Goal: Information Seeking & Learning: Check status

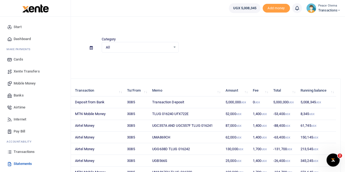
click at [20, 153] on span "Transactions" at bounding box center [24, 151] width 21 height 5
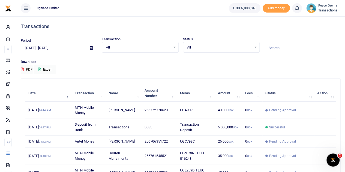
click at [340, 10] on icon at bounding box center [338, 10] width 3 height 4
click at [317, 19] on link "Switch accounts" at bounding box center [319, 20] width 43 height 8
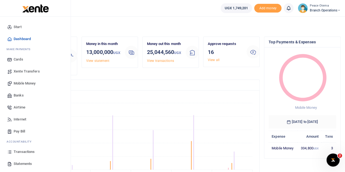
click at [20, 152] on span "Transactions" at bounding box center [24, 151] width 21 height 5
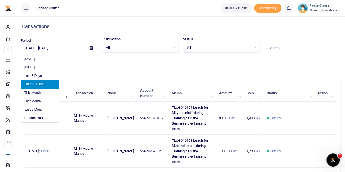
click at [28, 48] on input "07/22/2025 - 08/20/2025" at bounding box center [53, 47] width 65 height 9
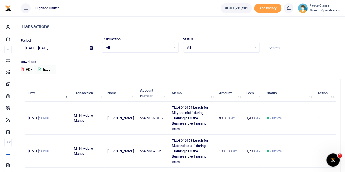
click at [266, 57] on div "Period 07/22/2025 - 08/20/2025 Transaction All Select an option... All Airtime …" at bounding box center [181, 48] width 324 height 23
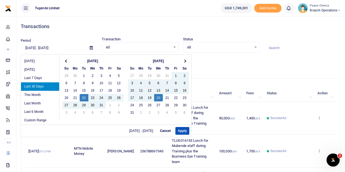
click at [29, 47] on input "07/22/2025 - 08/20/2025" at bounding box center [53, 47] width 65 height 9
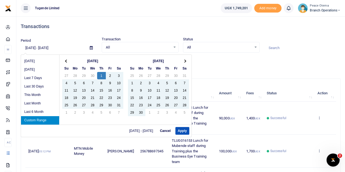
type input "05/01/2025 - 08/20/2025"
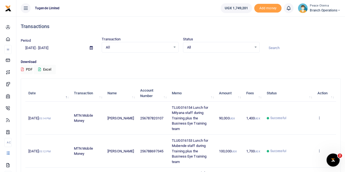
click at [272, 47] on input at bounding box center [302, 47] width 77 height 9
paste input "TLUG-014544"
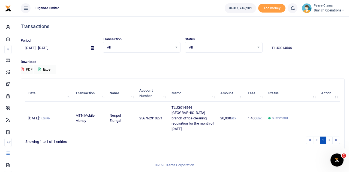
type input "TLUG014544"
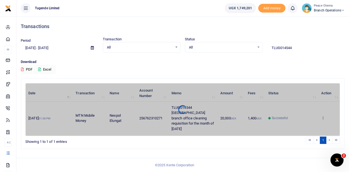
click at [323, 115] on div "Date Transaction Name Account Number Memo Amount Fees Status Action 11th Jun 20…" at bounding box center [182, 109] width 315 height 53
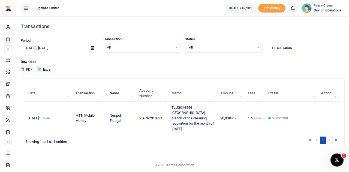
click at [323, 116] on icon at bounding box center [323, 118] width 4 height 4
click at [297, 96] on link "View details" at bounding box center [303, 100] width 43 height 8
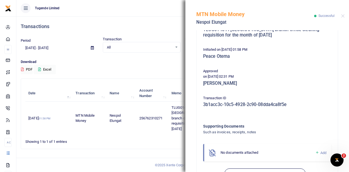
scroll to position [123, 0]
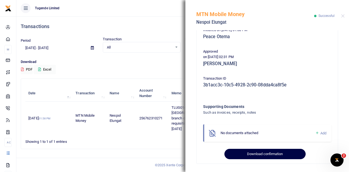
click at [246, 152] on button "Download confirmation" at bounding box center [264, 154] width 81 height 10
